Goal: Task Accomplishment & Management: Use online tool/utility

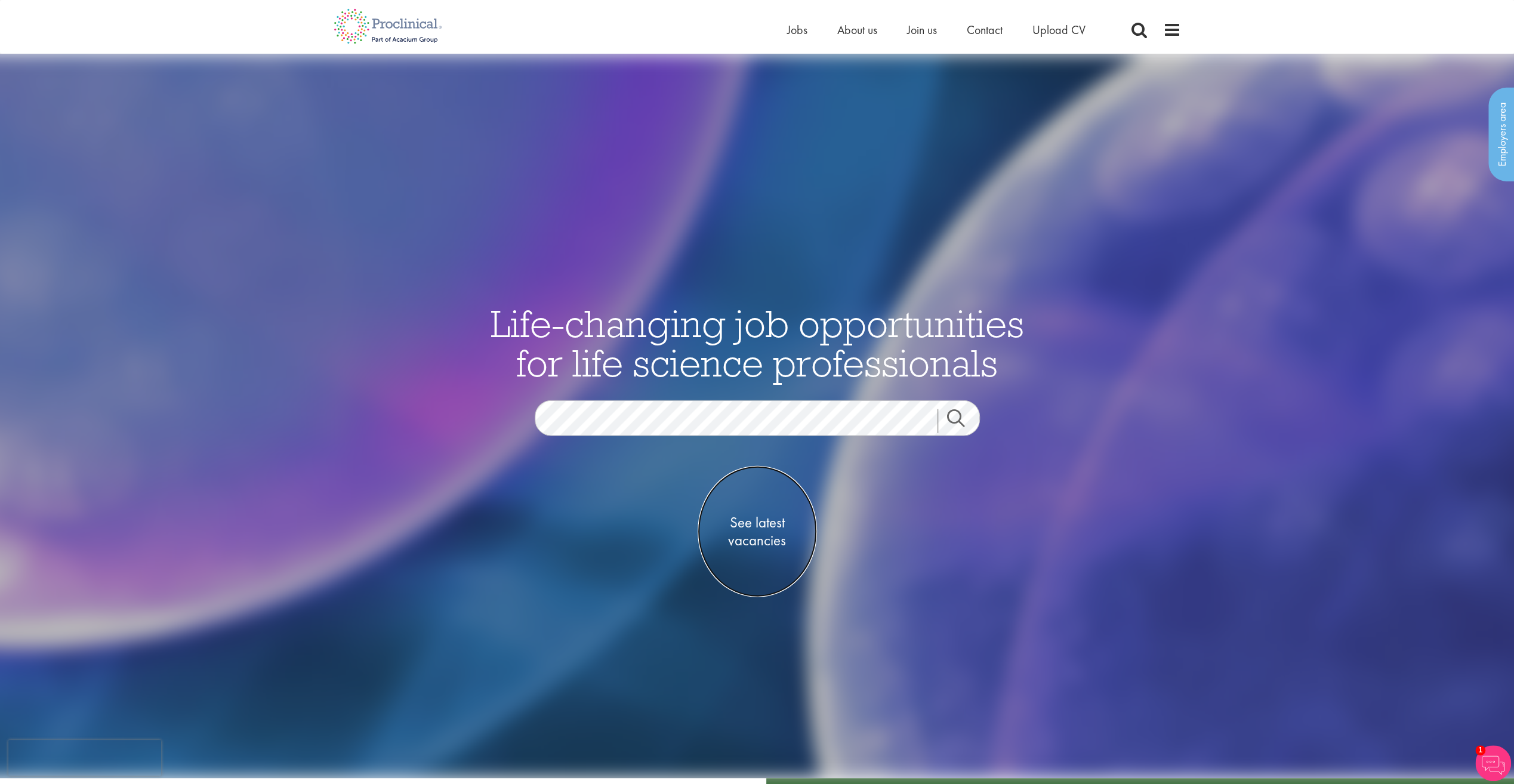
click at [743, 519] on span "See latest vacancies" at bounding box center [757, 530] width 119 height 36
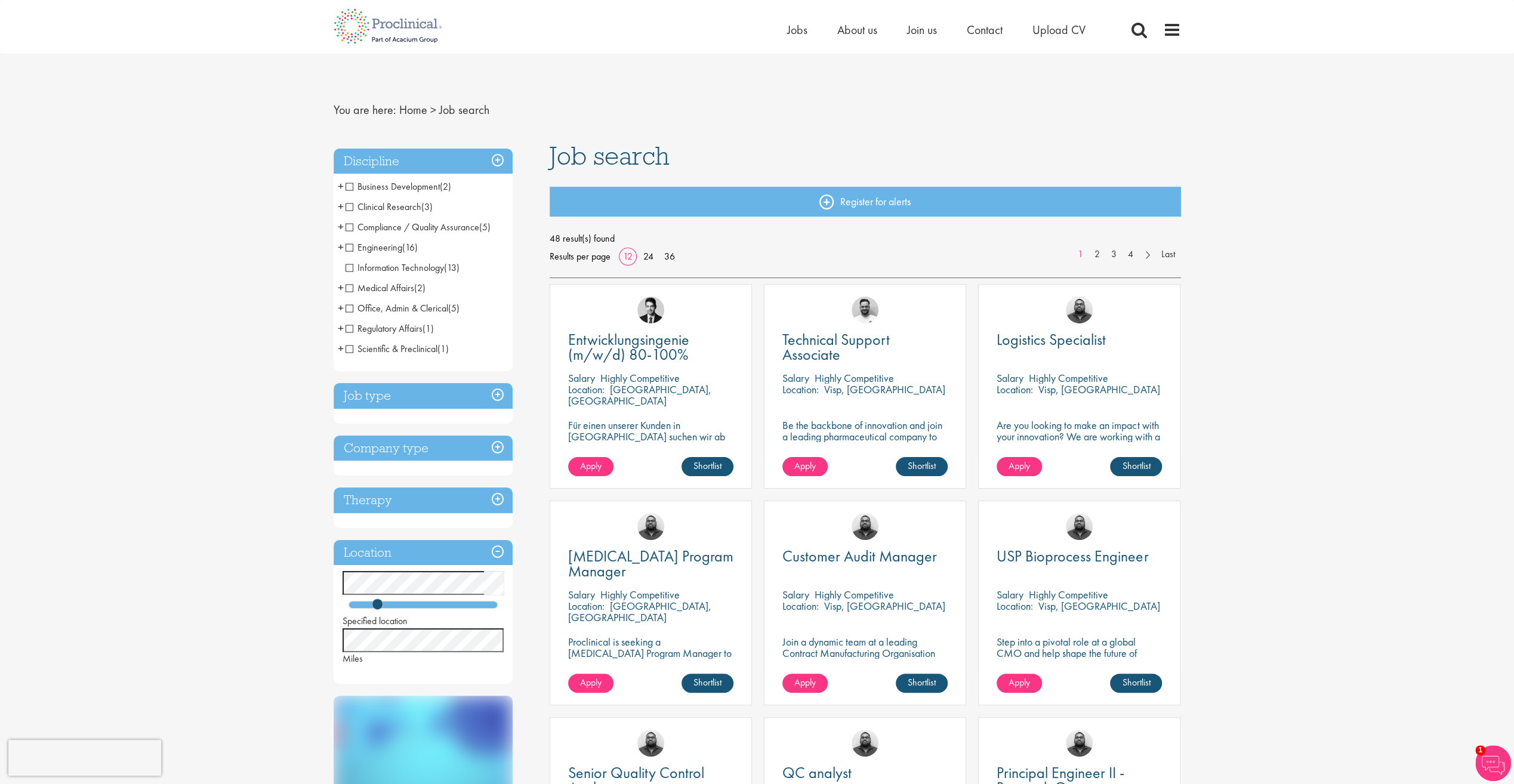
click at [349, 207] on span "Clinical Research" at bounding box center [383, 207] width 76 height 13
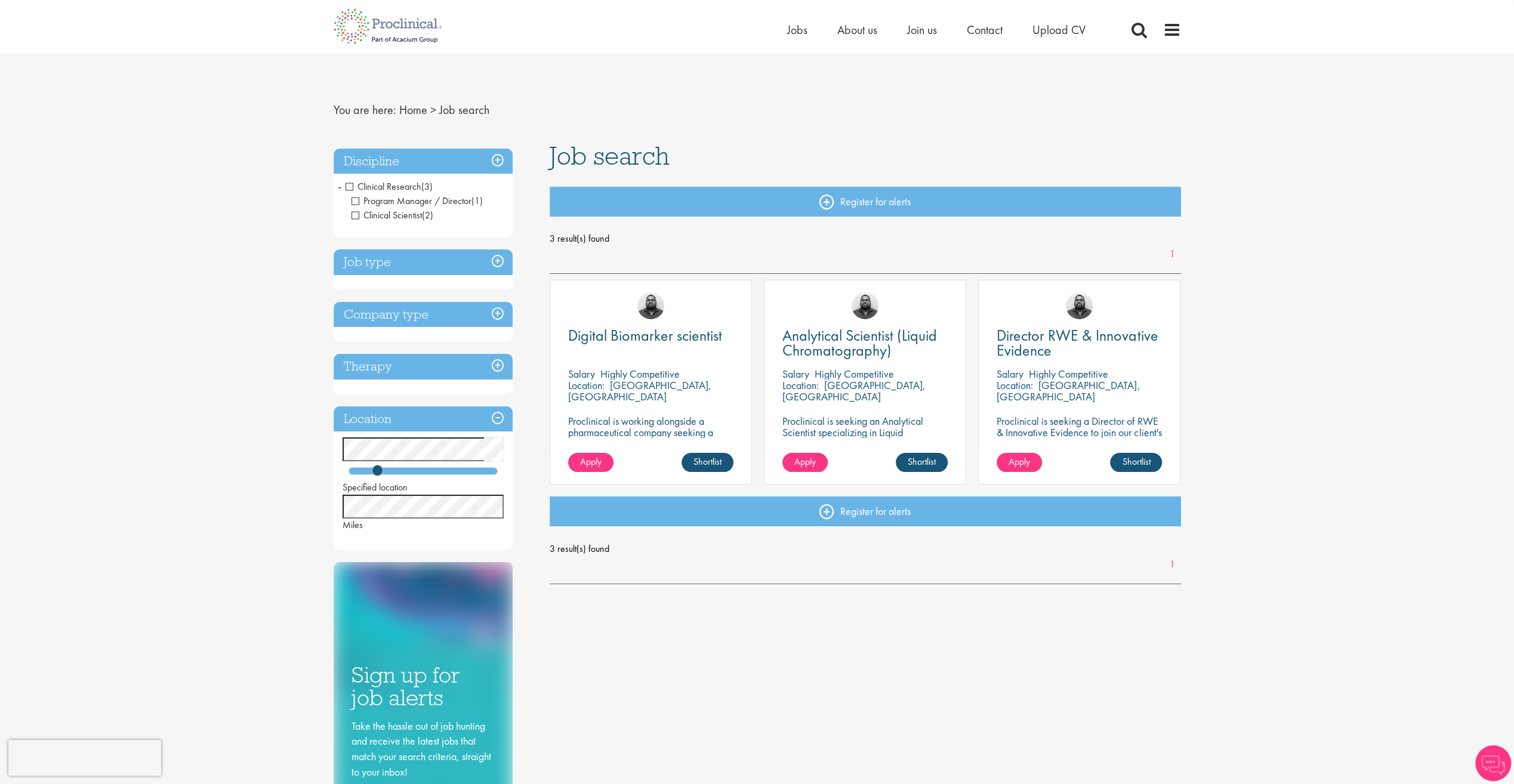
click at [349, 186] on span "Clinical Research" at bounding box center [383, 186] width 76 height 13
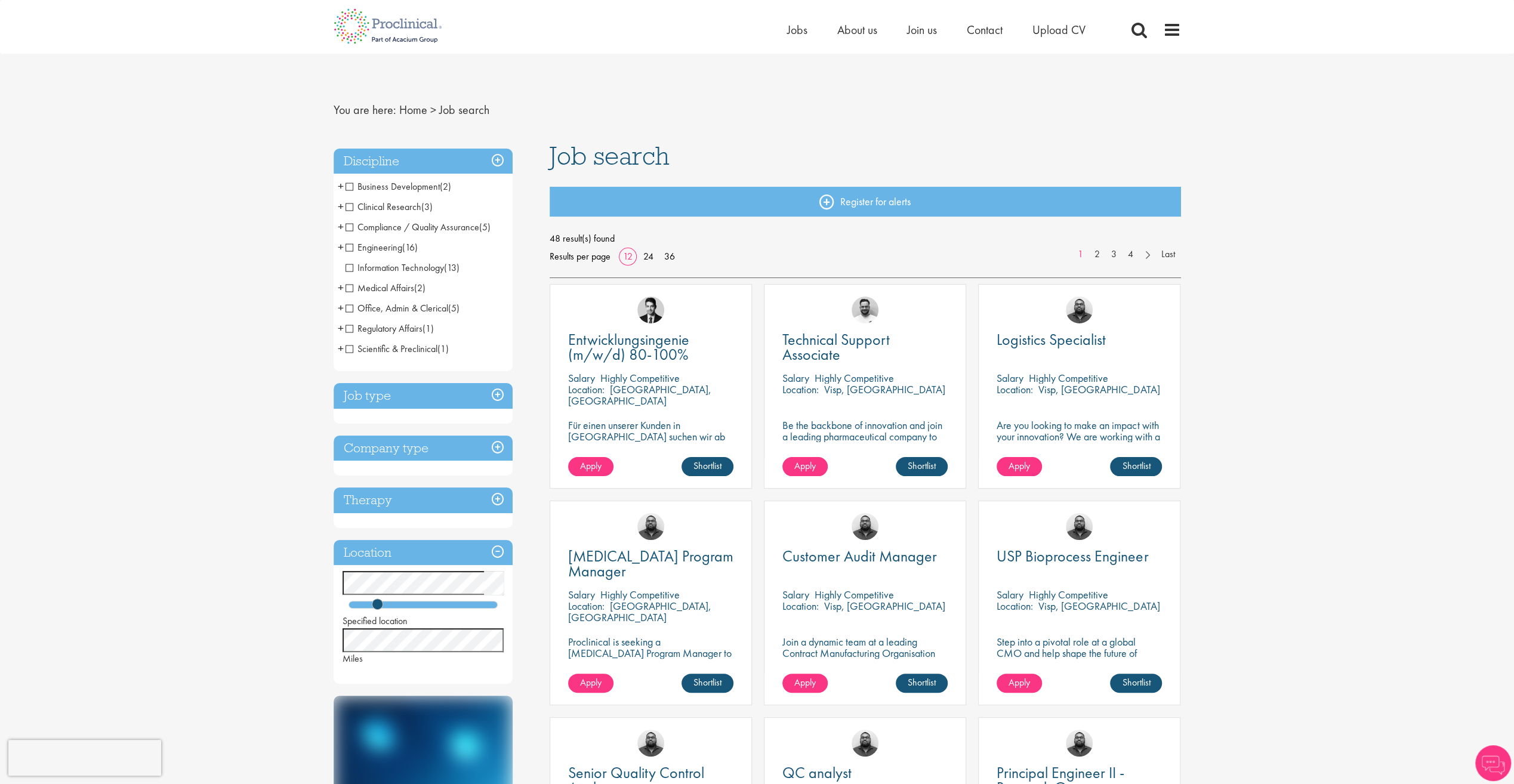
click at [341, 186] on span "+" at bounding box center [340, 186] width 6 height 18
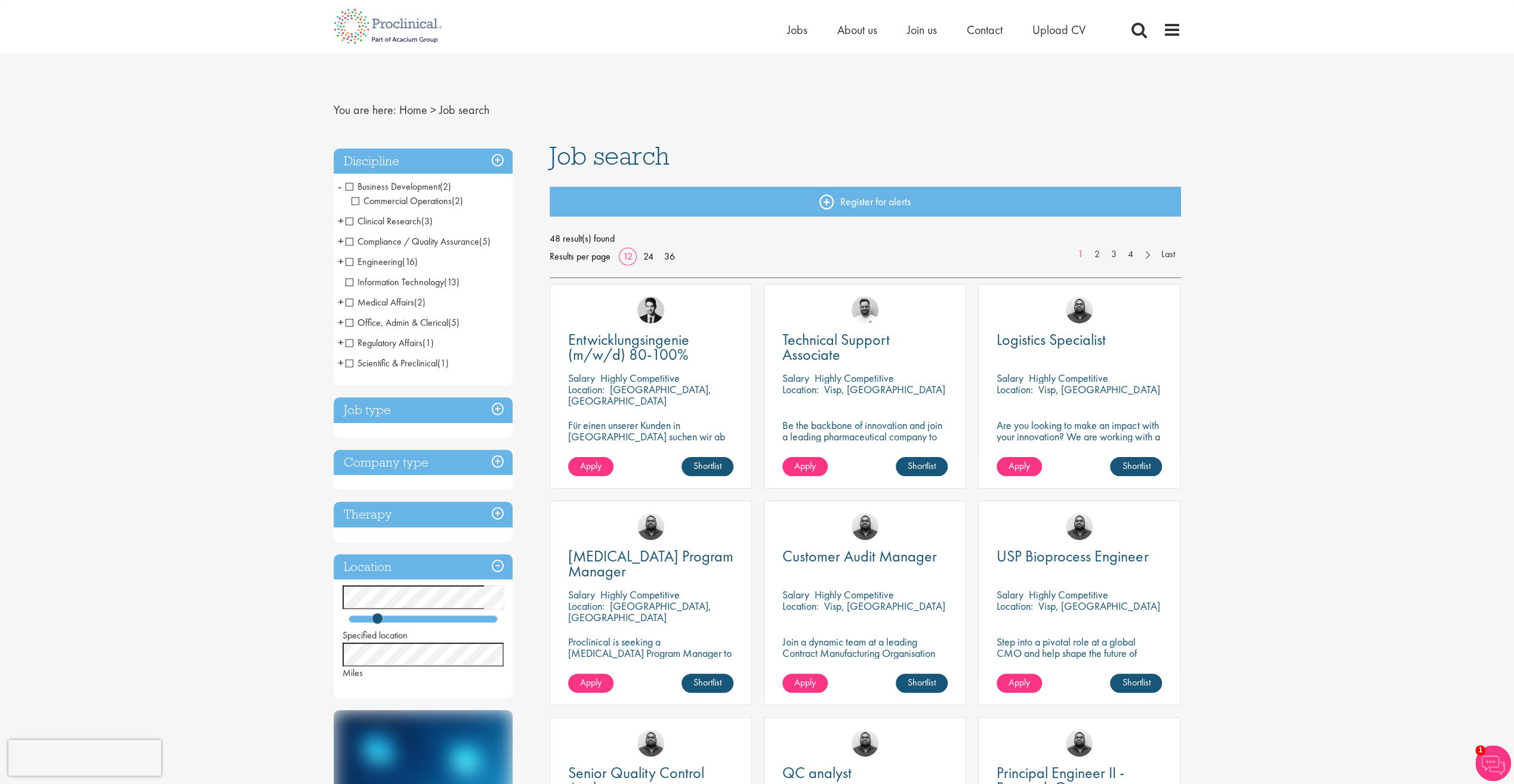
click at [347, 305] on span "Medical Affairs" at bounding box center [380, 302] width 68 height 13
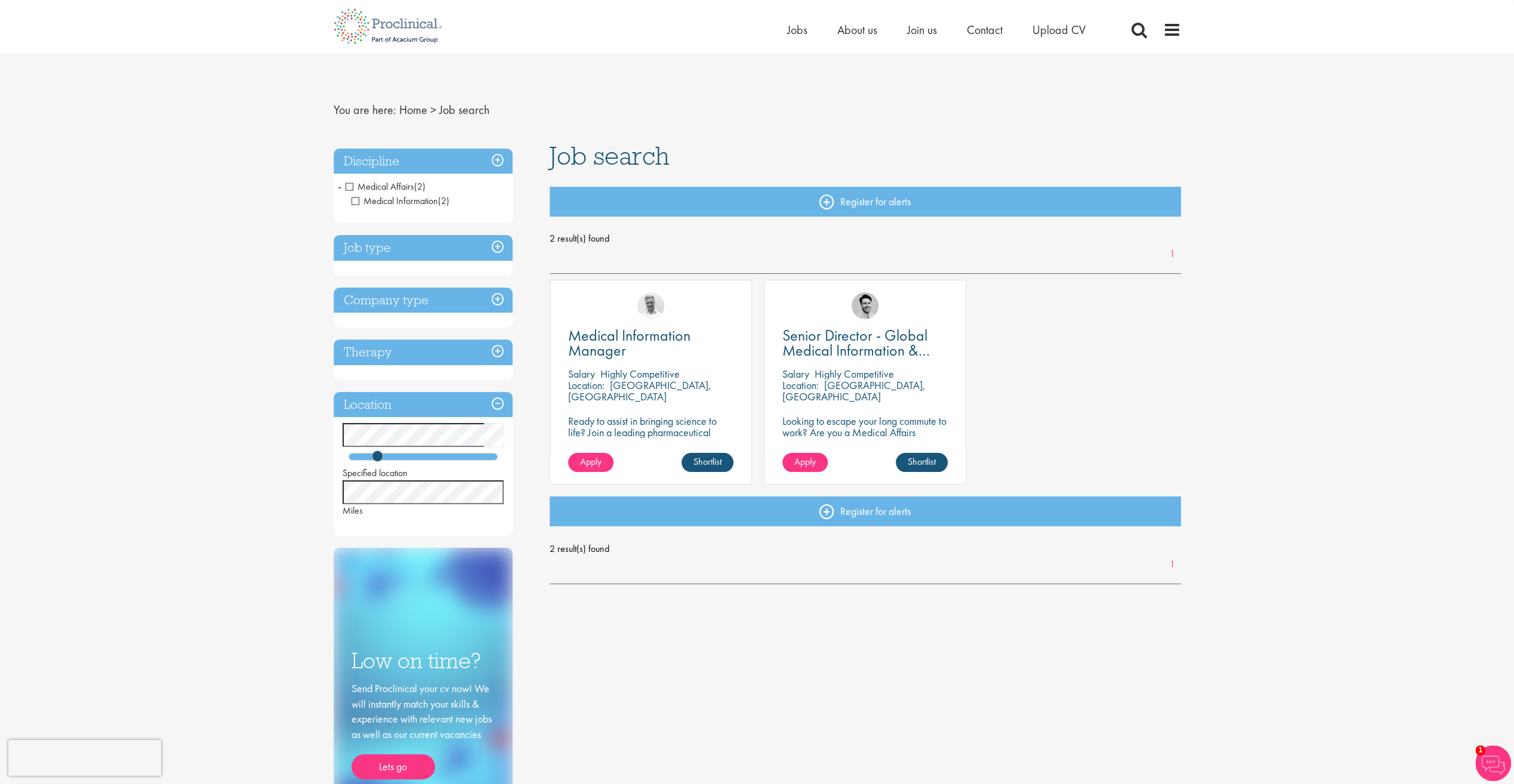
click at [346, 186] on span "Medical Affairs" at bounding box center [380, 186] width 68 height 13
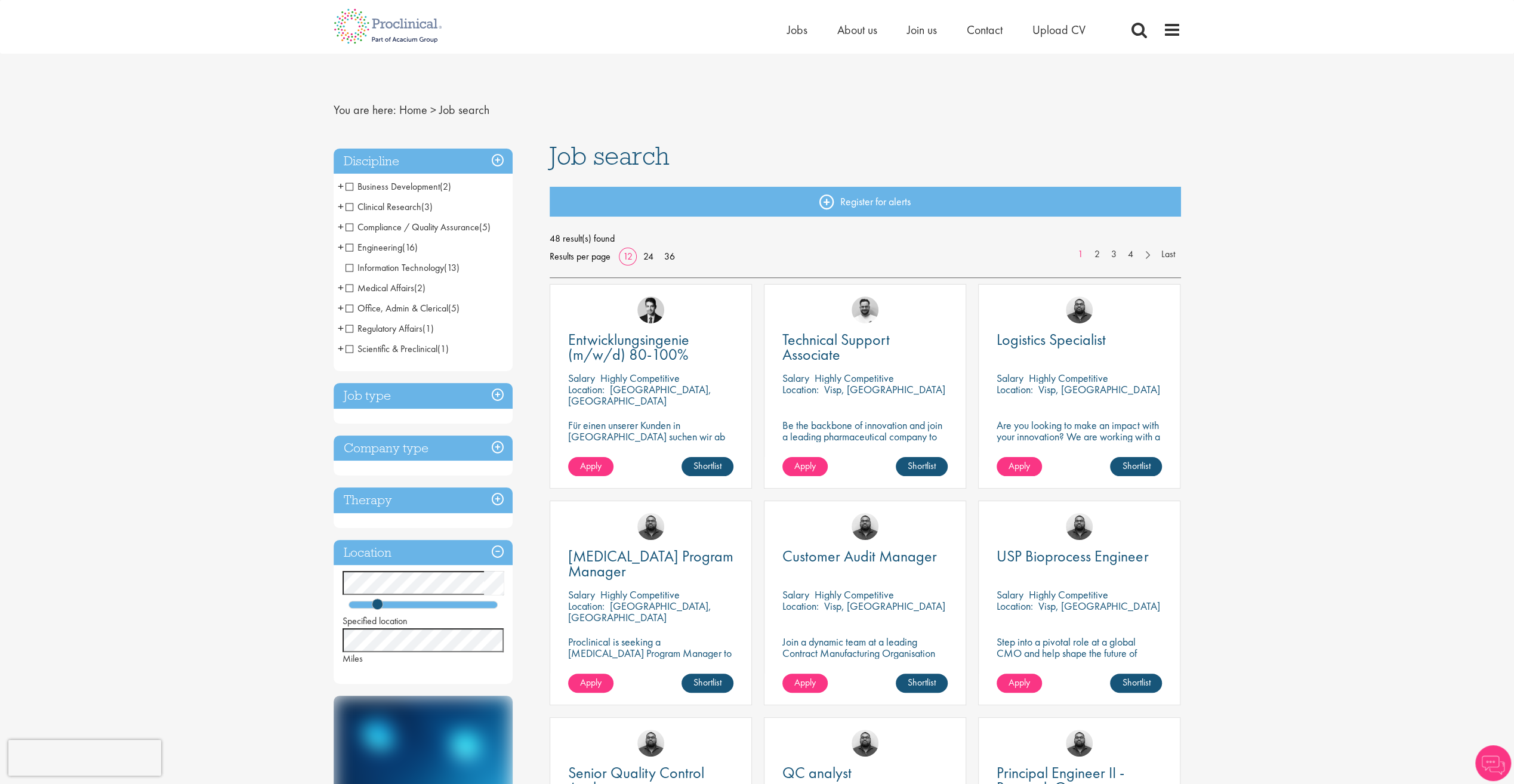
click at [397, 351] on span "Scientific & Preclinical" at bounding box center [391, 349] width 92 height 13
